Goal: Transaction & Acquisition: Subscribe to service/newsletter

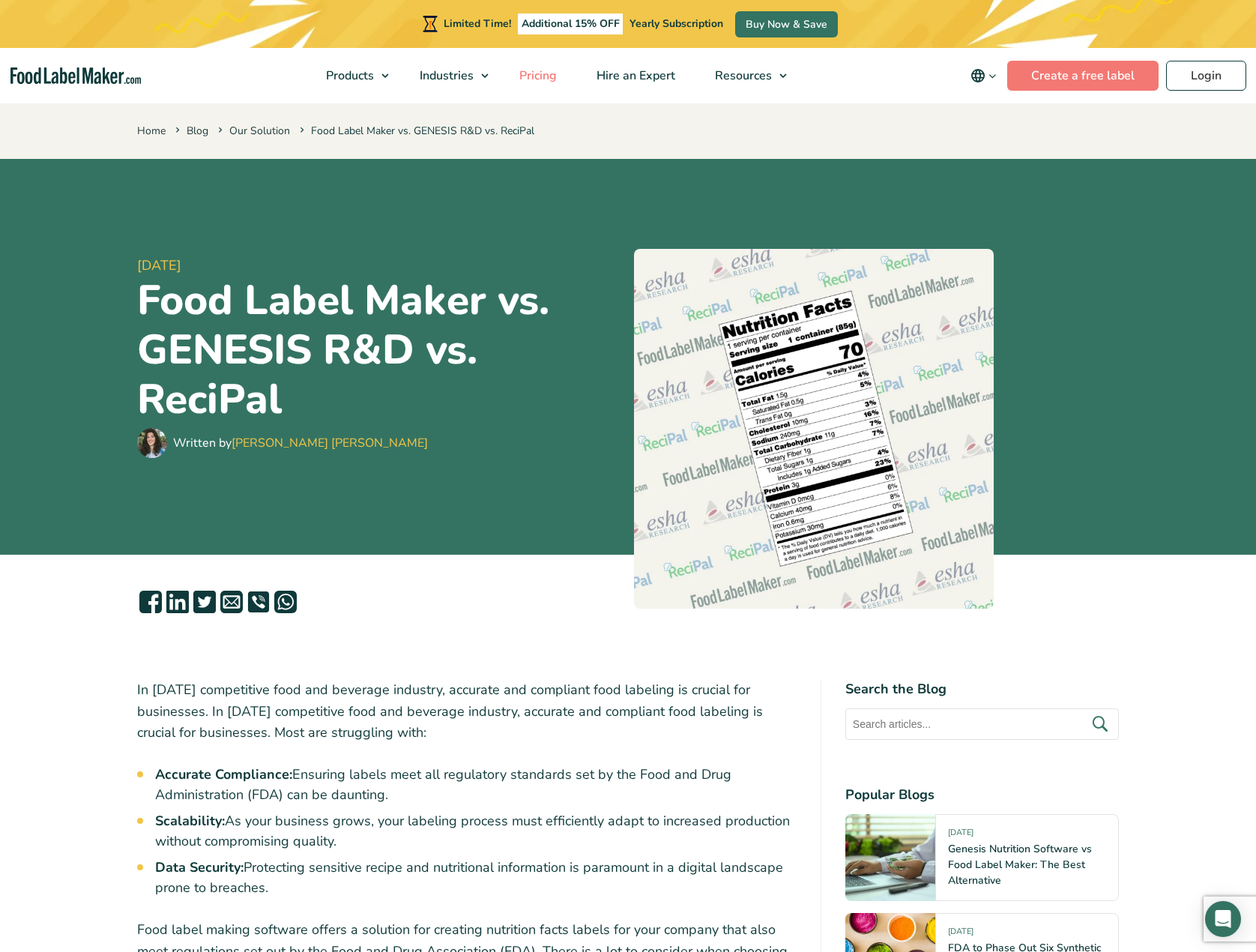
click at [535, 76] on span "Pricing" at bounding box center [536, 76] width 44 height 16
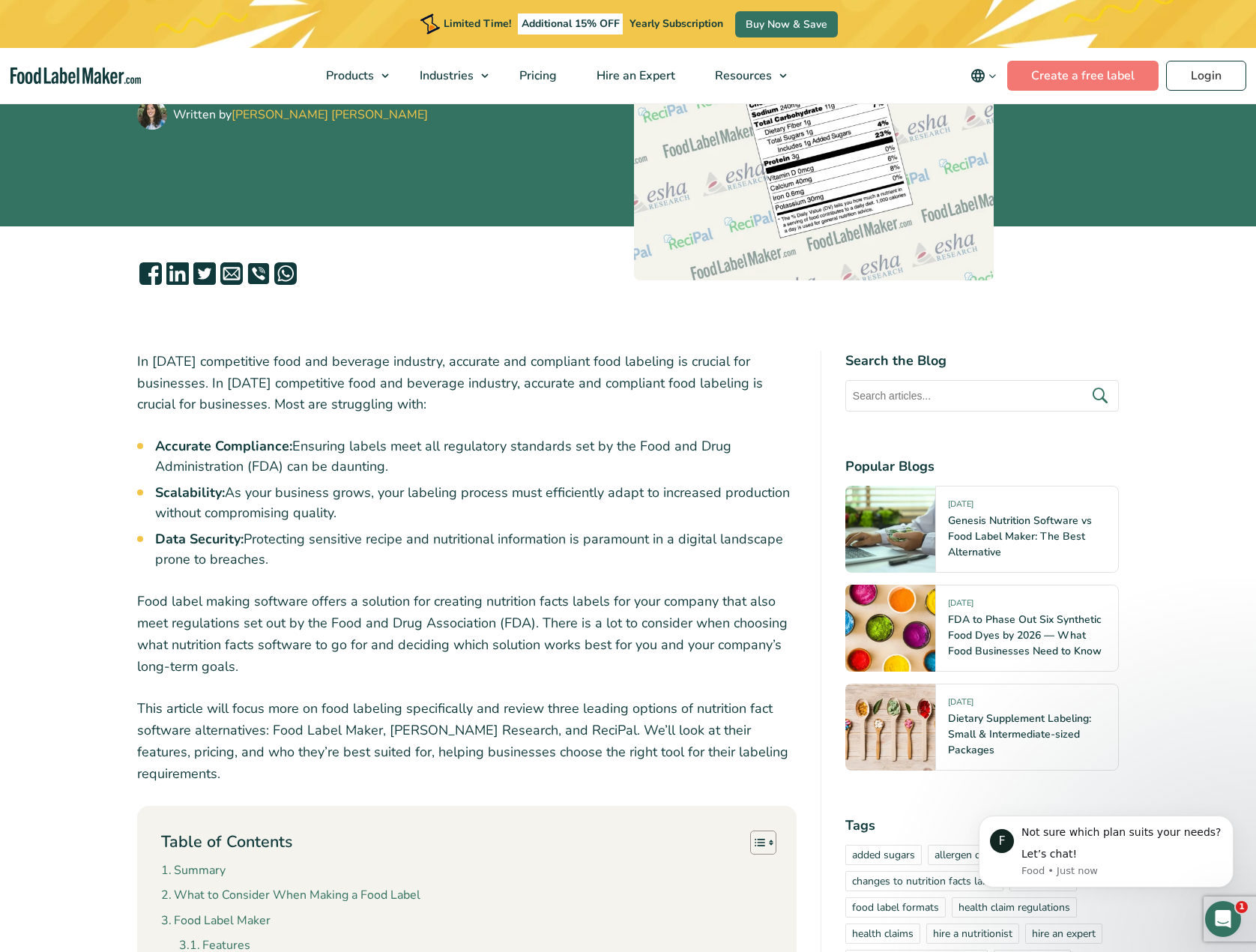
scroll to position [300, 0]
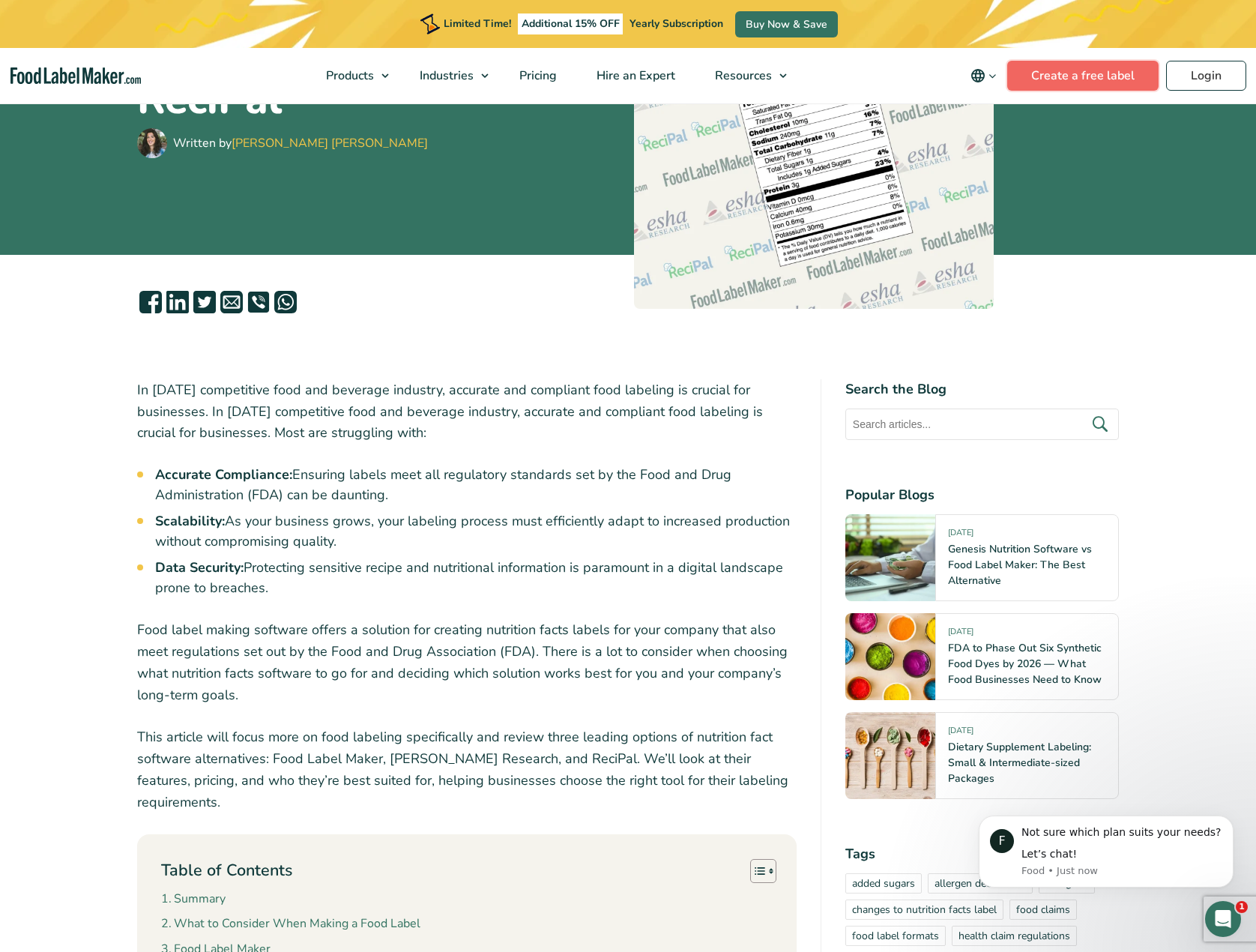
click at [1081, 76] on link "Create a free label" at bounding box center [1083, 76] width 152 height 30
